Goal: Information Seeking & Learning: Check status

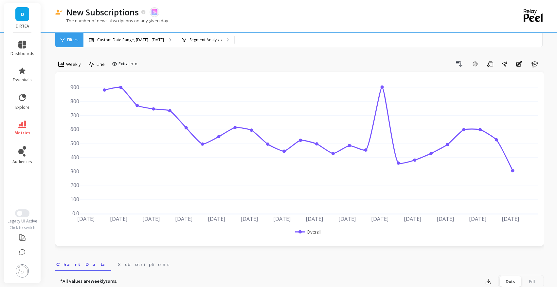
click at [134, 32] on div "New Subscriptions The data you are viewing comes from: Skio The number of new s…" at bounding box center [273, 16] width 436 height 32
click at [138, 42] on p "Custom Date Range, [DATE] - [DATE]" at bounding box center [130, 39] width 67 height 5
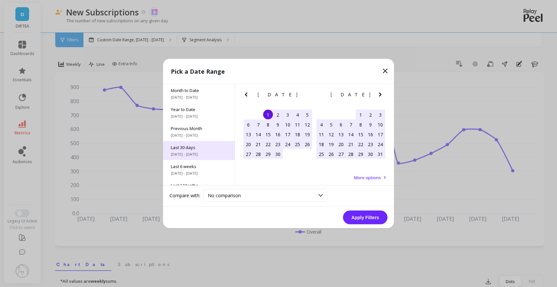
click at [195, 145] on span "Last 30 days" at bounding box center [199, 147] width 56 height 6
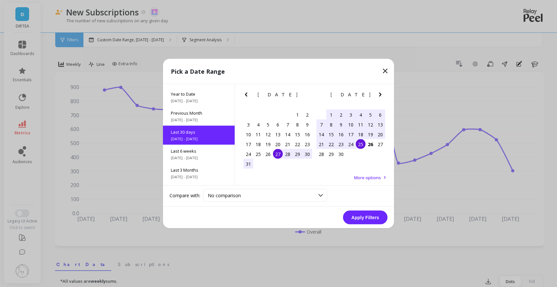
scroll to position [16, 0]
click at [364, 218] on button "Apply Filters" at bounding box center [365, 218] width 45 height 14
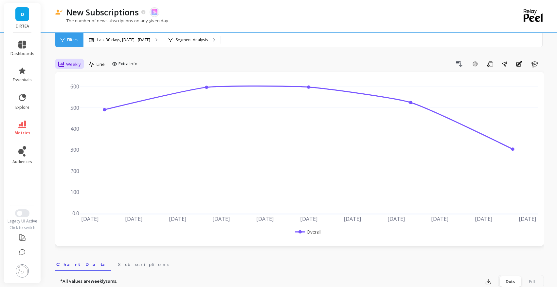
click at [62, 63] on icon at bounding box center [61, 64] width 6 height 6
click at [85, 92] on div "Daily" at bounding box center [79, 91] width 37 height 6
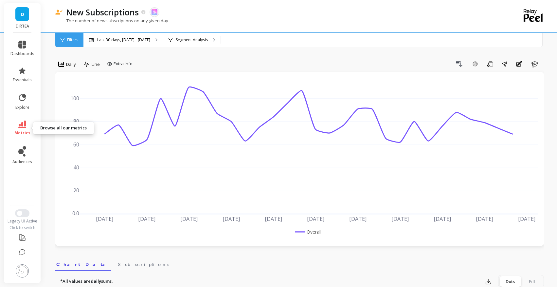
click at [16, 133] on span "metrics" at bounding box center [22, 132] width 16 height 5
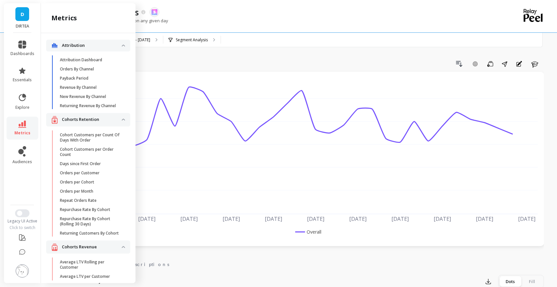
scroll to position [1620, 0]
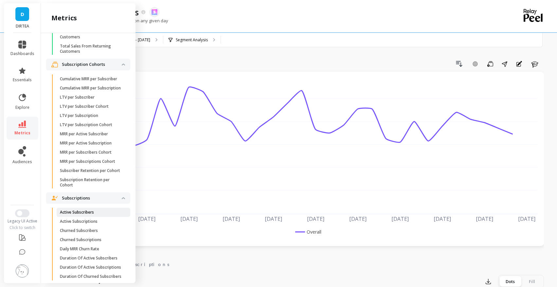
click at [90, 210] on p "Active Subscribers" at bounding box center [77, 212] width 34 height 5
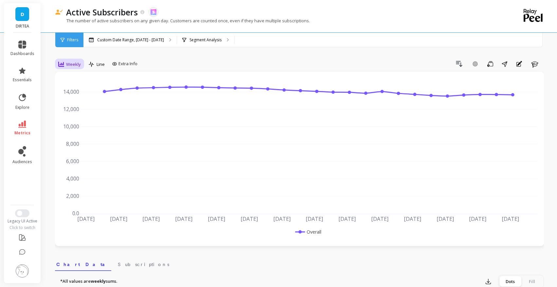
click at [72, 64] on span "Weekly" at bounding box center [73, 64] width 15 height 6
click at [72, 93] on div "Daily" at bounding box center [79, 91] width 37 height 6
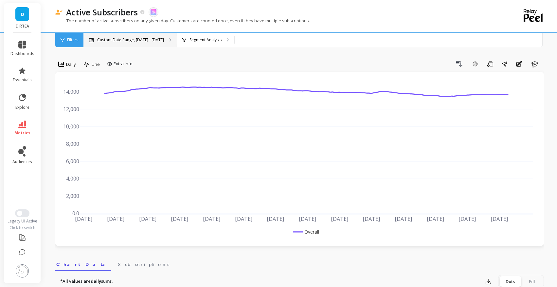
click at [151, 41] on p "Custom Date Range, [DATE] - [DATE]" at bounding box center [130, 39] width 67 height 5
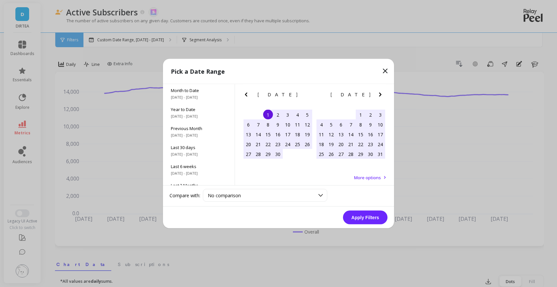
click at [380, 94] on icon "Next Month" at bounding box center [380, 95] width 2 height 4
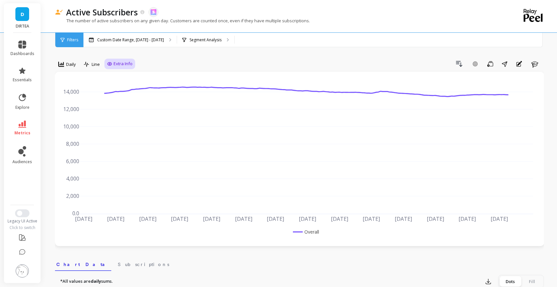
click at [116, 62] on span "Extra Info" at bounding box center [123, 64] width 19 height 7
click at [116, 100] on input "Values" at bounding box center [121, 102] width 23 height 7
checkbox input "true"
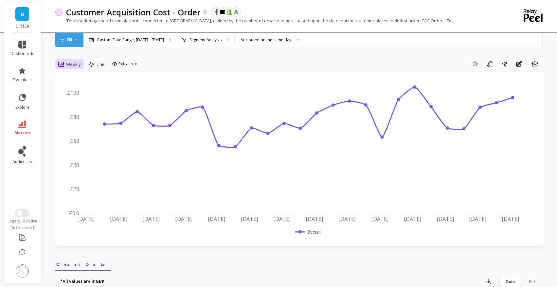
click at [73, 67] on span "Weekly" at bounding box center [73, 64] width 15 height 6
click at [77, 96] on div "Daily" at bounding box center [79, 91] width 45 height 11
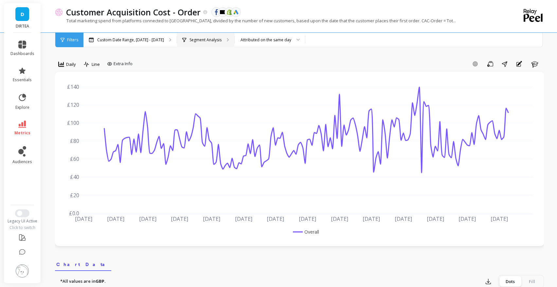
click at [217, 38] on p "Segment Analysis" at bounding box center [206, 39] width 32 height 5
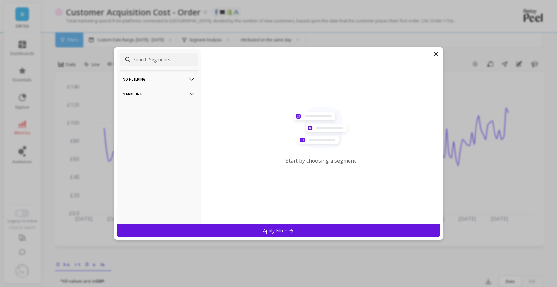
click at [171, 100] on p "Marketing" at bounding box center [159, 93] width 73 height 17
click at [141, 131] on p "Countries" at bounding box center [133, 129] width 19 height 6
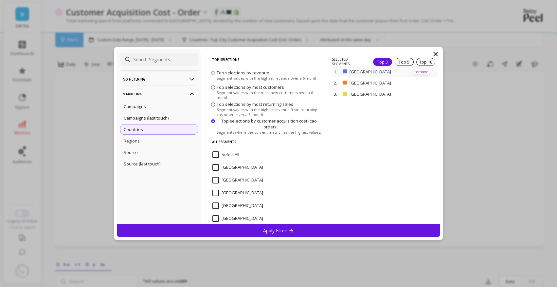
click at [422, 71] on p "remove" at bounding box center [421, 71] width 17 height 5
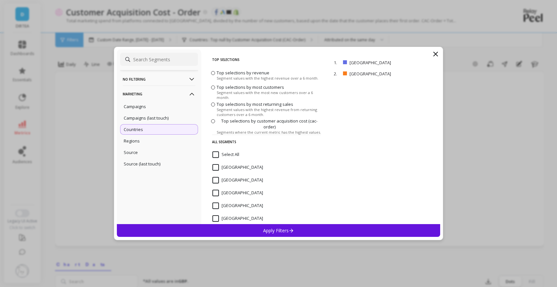
click at [292, 231] on icon at bounding box center [292, 231] width 6 height 6
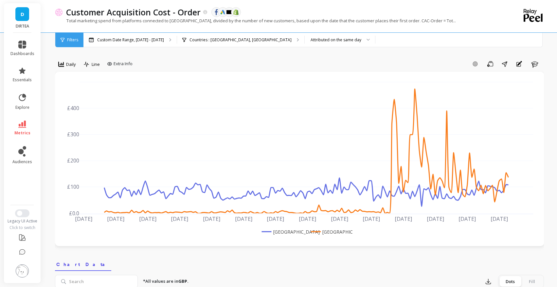
click at [148, 32] on div "Customer Acquisition Cost - Order The data you are viewing comes from: Facebook…" at bounding box center [273, 16] width 436 height 32
click at [147, 38] on p "Custom Date Range, [DATE] - [DATE]" at bounding box center [130, 39] width 67 height 5
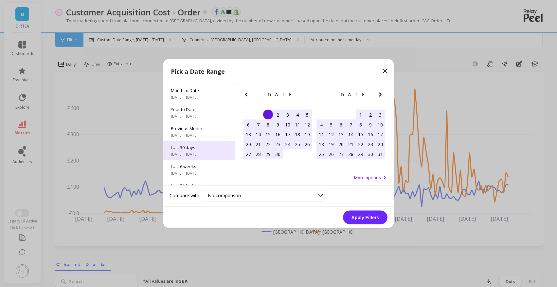
click at [194, 149] on span "Last 30 days" at bounding box center [199, 147] width 56 height 6
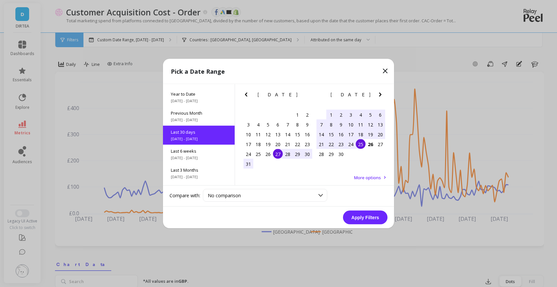
scroll to position [16, 0]
click at [277, 153] on div "27" at bounding box center [278, 154] width 10 height 10
click at [371, 147] on div "26" at bounding box center [371, 144] width 10 height 10
click at [363, 217] on button "Apply Filters" at bounding box center [365, 218] width 45 height 14
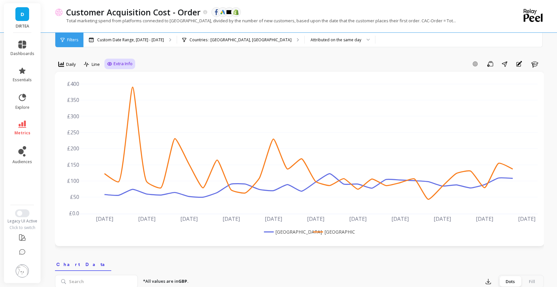
click at [128, 65] on span "Extra Info" at bounding box center [123, 64] width 19 height 7
click at [122, 106] on div "Show values on the chart Values" at bounding box center [126, 102] width 39 height 12
checkbox input "true"
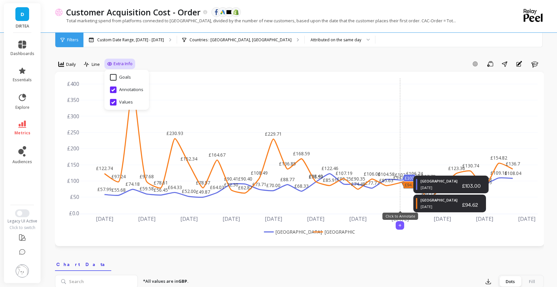
scroll to position [4, 0]
